Goal: Check status: Check status

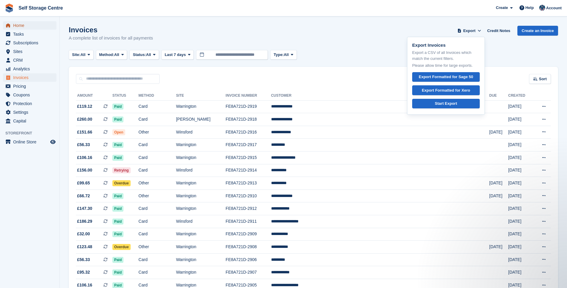
click at [19, 25] on span "Home" at bounding box center [31, 25] width 36 height 8
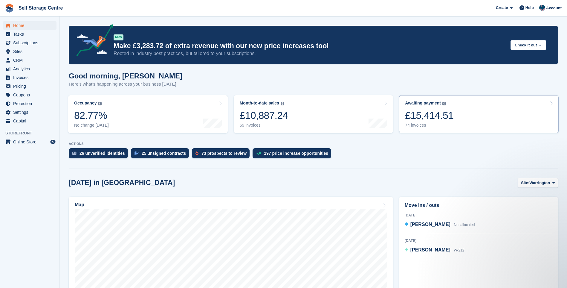
click at [467, 114] on link "Awaiting payment The total outstanding balance on all open invoices. £15,414.51…" at bounding box center [479, 114] width 160 height 38
